Goal: Task Accomplishment & Management: Complete application form

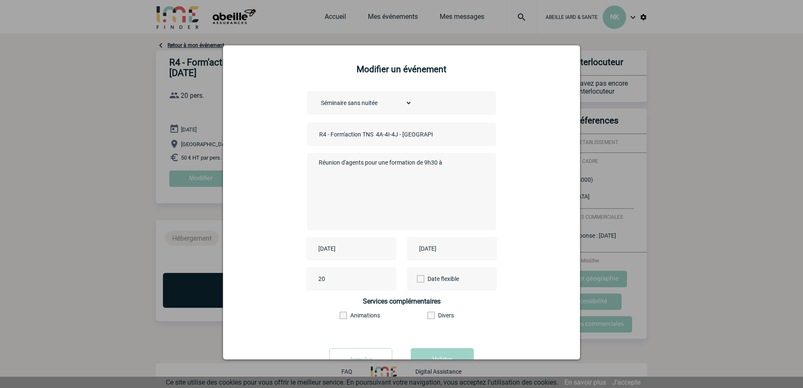
click at [428, 162] on textarea "Réunion d'agents pour une formation de 9h30 à" at bounding box center [400, 190] width 166 height 67
click at [363, 175] on textarea "Réunion d'agents pour une formation de 9h à 16h. Organisation: - 9h00 : Café d'…" at bounding box center [400, 190] width 166 height 67
click at [390, 181] on textarea "Réunion d'agents pour une formation de 9h à 16h. Organisation: - 9h00 : Café d'…" at bounding box center [400, 190] width 166 height 67
click at [387, 189] on textarea "Réunion d'agents pour une formation de 9h à 16h. Organisation: - 9h00 : Café d'…" at bounding box center [400, 190] width 166 height 67
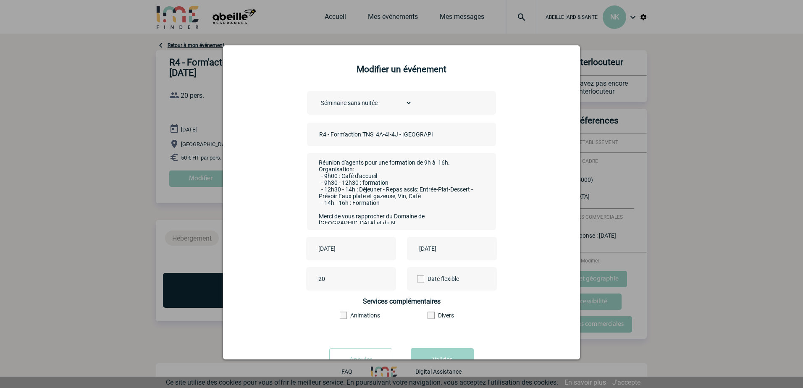
scroll to position [6, 0]
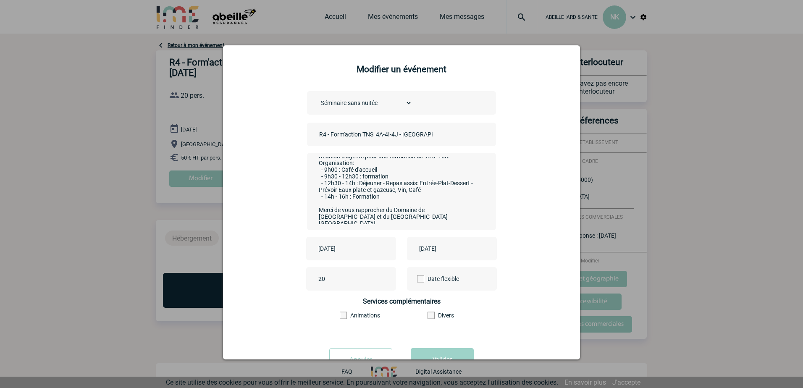
type textarea "Réunion d'agents pour une formation de 9h à 16h. Organisation: - 9h00 : Café d'…"
click at [544, 260] on div "[DATE] [DATE]" at bounding box center [402, 249] width 336 height 24
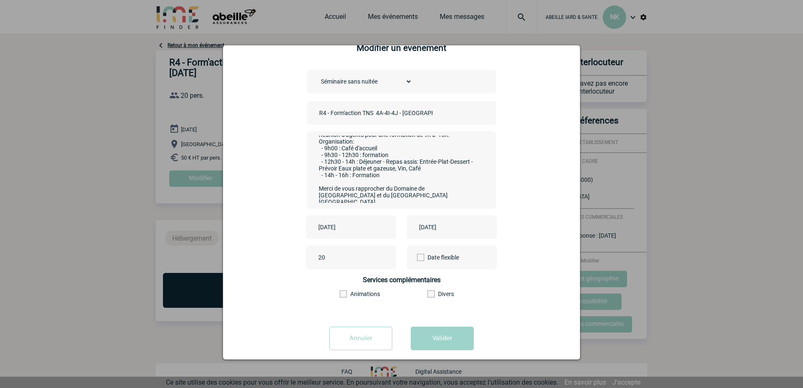
scroll to position [32, 0]
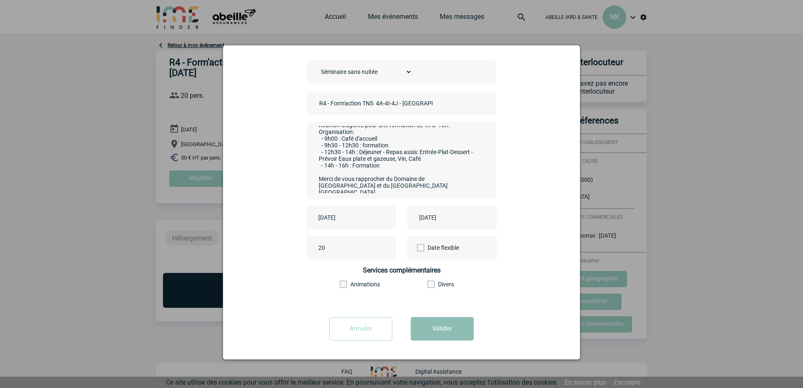
click at [436, 330] on button "Valider" at bounding box center [442, 329] width 63 height 24
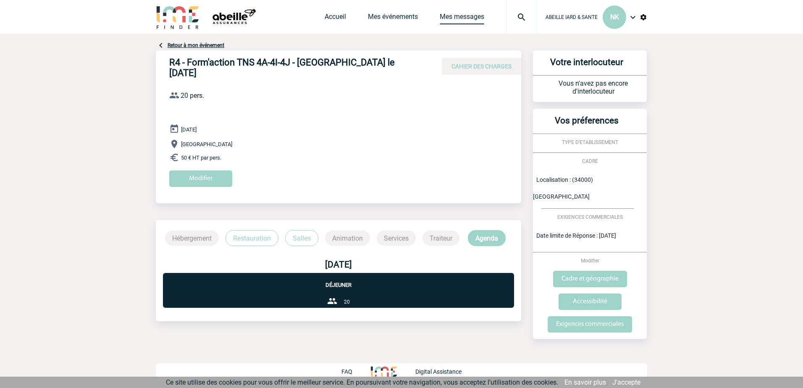
click at [451, 17] on link "Mes messages" at bounding box center [462, 19] width 45 height 12
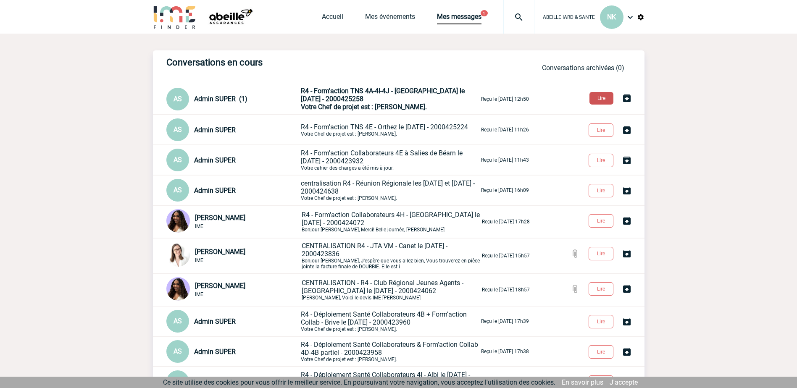
click at [594, 102] on button "Lire" at bounding box center [601, 98] width 24 height 13
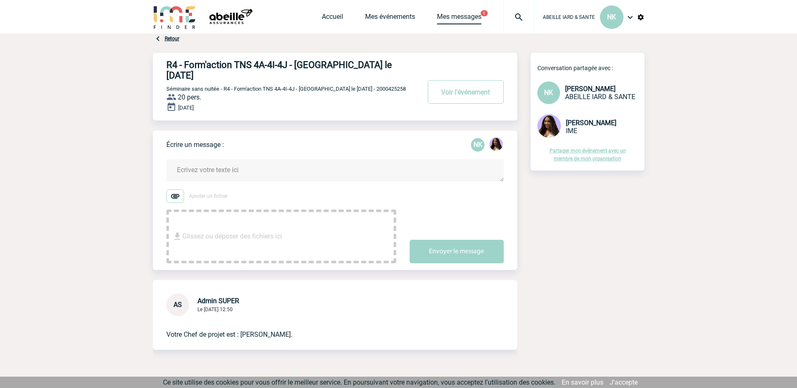
click at [465, 17] on link "Mes messages" at bounding box center [459, 19] width 45 height 12
